Goal: Information Seeking & Learning: Learn about a topic

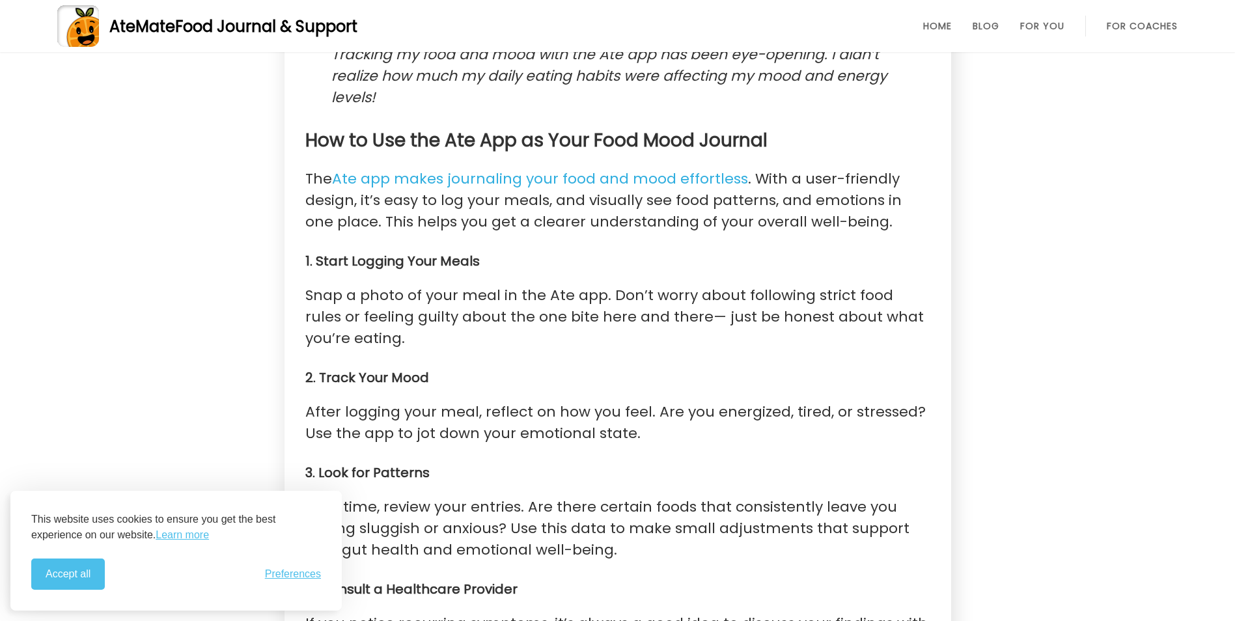
scroll to position [2148, 0]
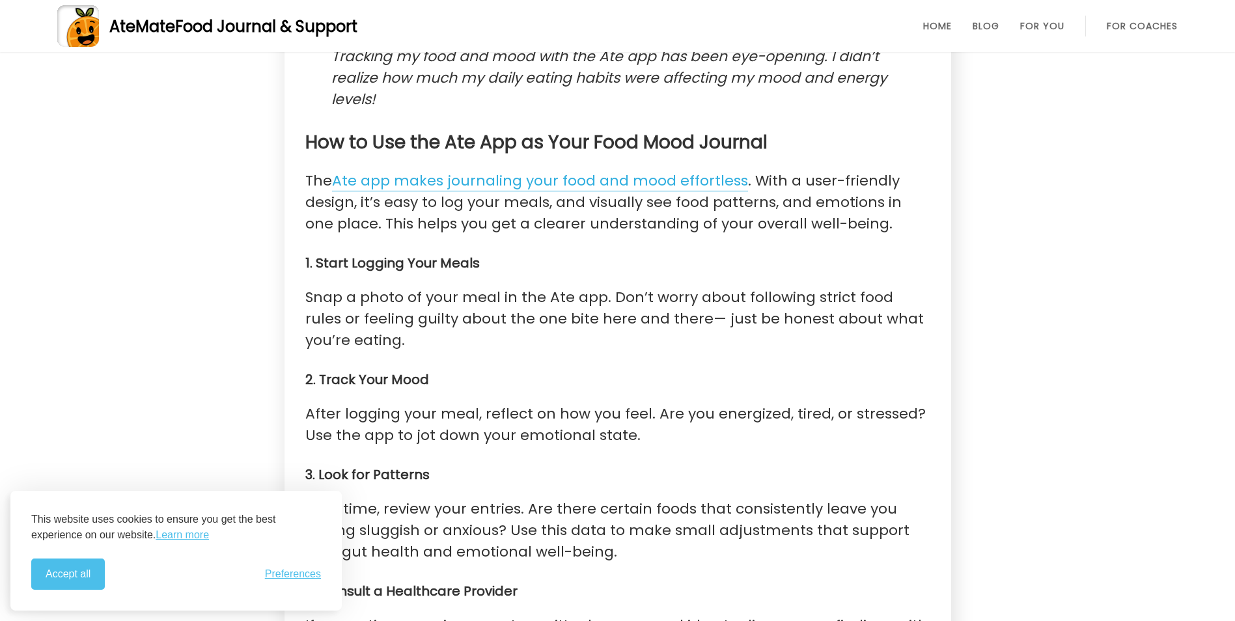
click at [583, 171] on link "Ate app makes journaling your food and mood effortless" at bounding box center [540, 181] width 416 height 21
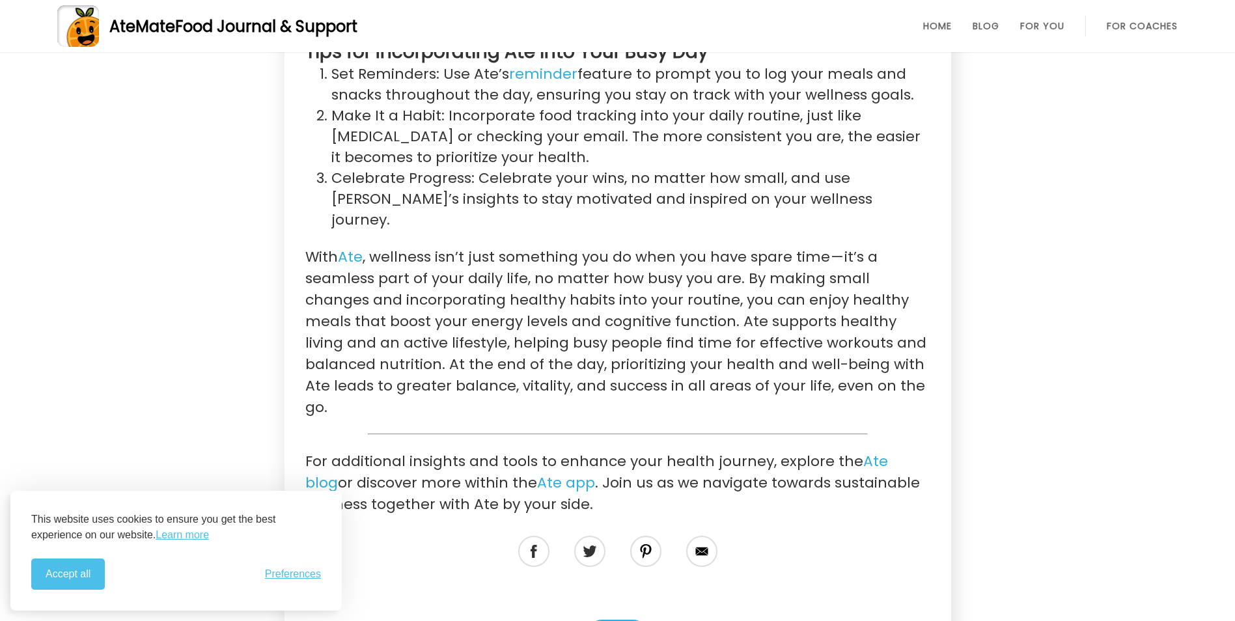
scroll to position [2408, 0]
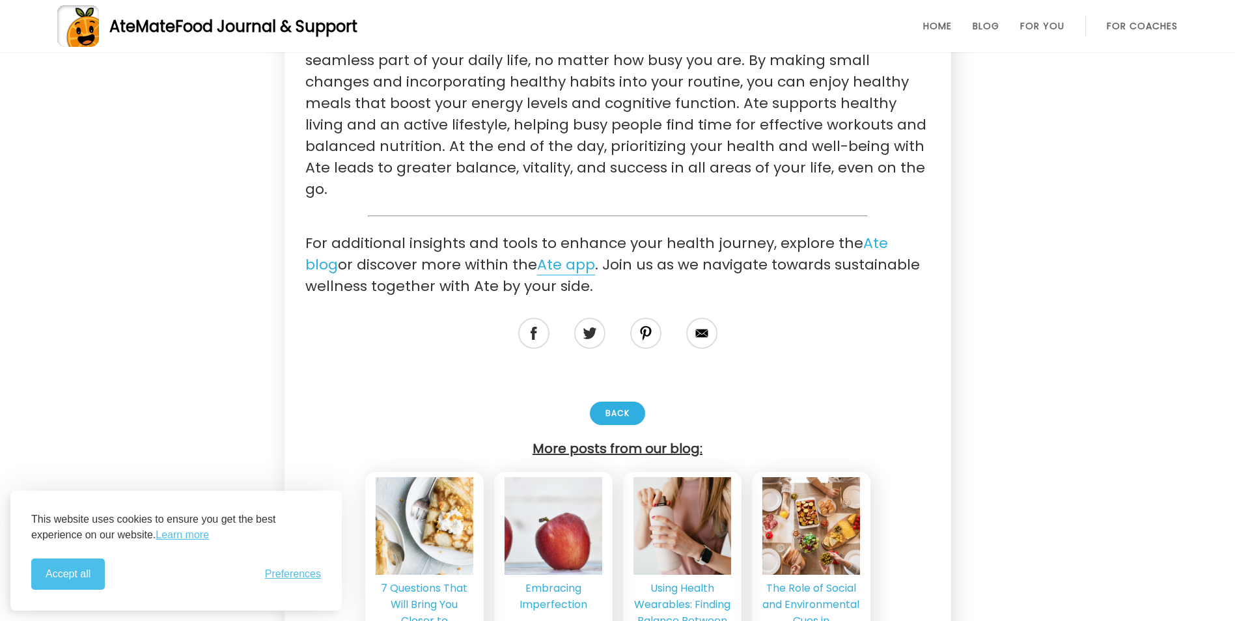
click at [537, 254] on link "Ate app" at bounding box center [566, 264] width 58 height 21
